Goal: Task Accomplishment & Management: Use online tool/utility

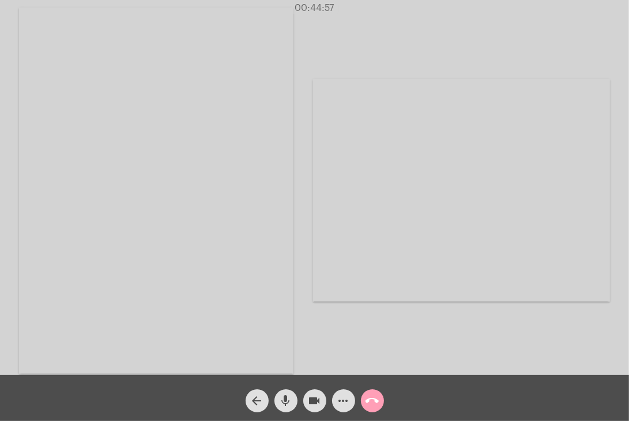
click at [374, 400] on mat-icon "call_end" at bounding box center [373, 401] width 14 height 14
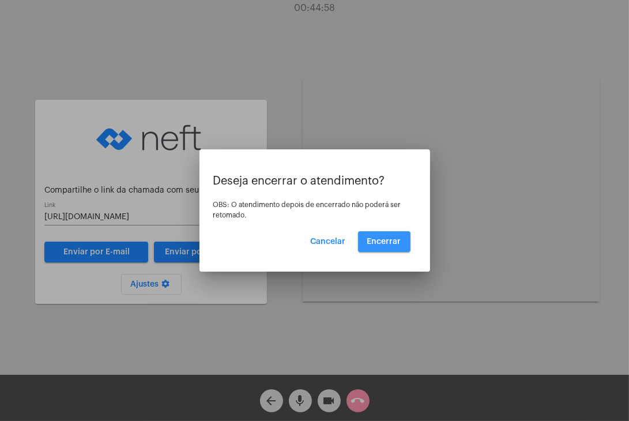
click at [383, 245] on span "Encerrar" at bounding box center [384, 242] width 34 height 8
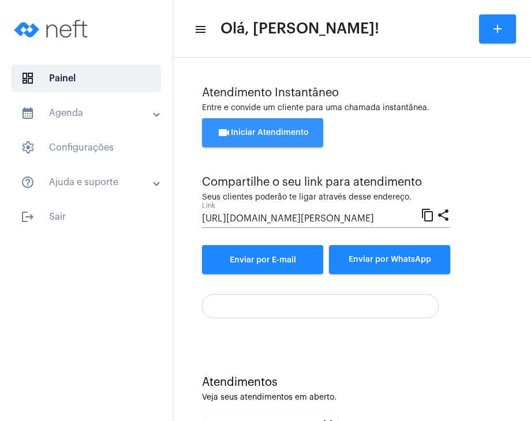
click at [285, 133] on span "videocam Iniciar Atendimento" at bounding box center [263, 133] width 92 height 8
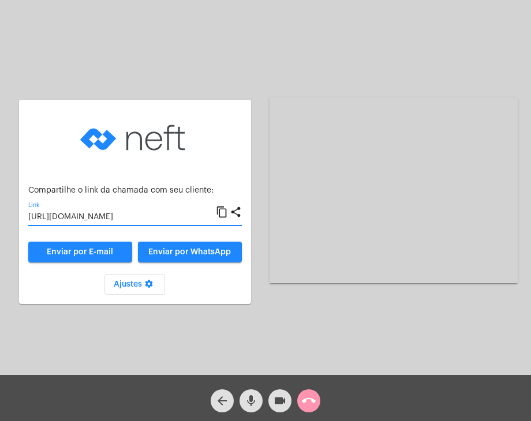
click at [169, 218] on input "[URL][DOMAIN_NAME]" at bounding box center [121, 217] width 187 height 9
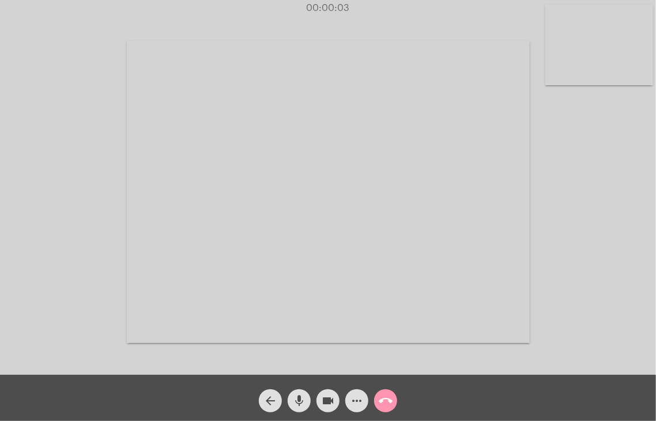
click at [572, 62] on video at bounding box center [600, 45] width 108 height 81
click at [572, 62] on div "Acessando Câmera e Microfone..." at bounding box center [406, 191] width 403 height 372
click at [495, 102] on video at bounding box center [406, 190] width 403 height 302
